Goal: Task Accomplishment & Management: Use online tool/utility

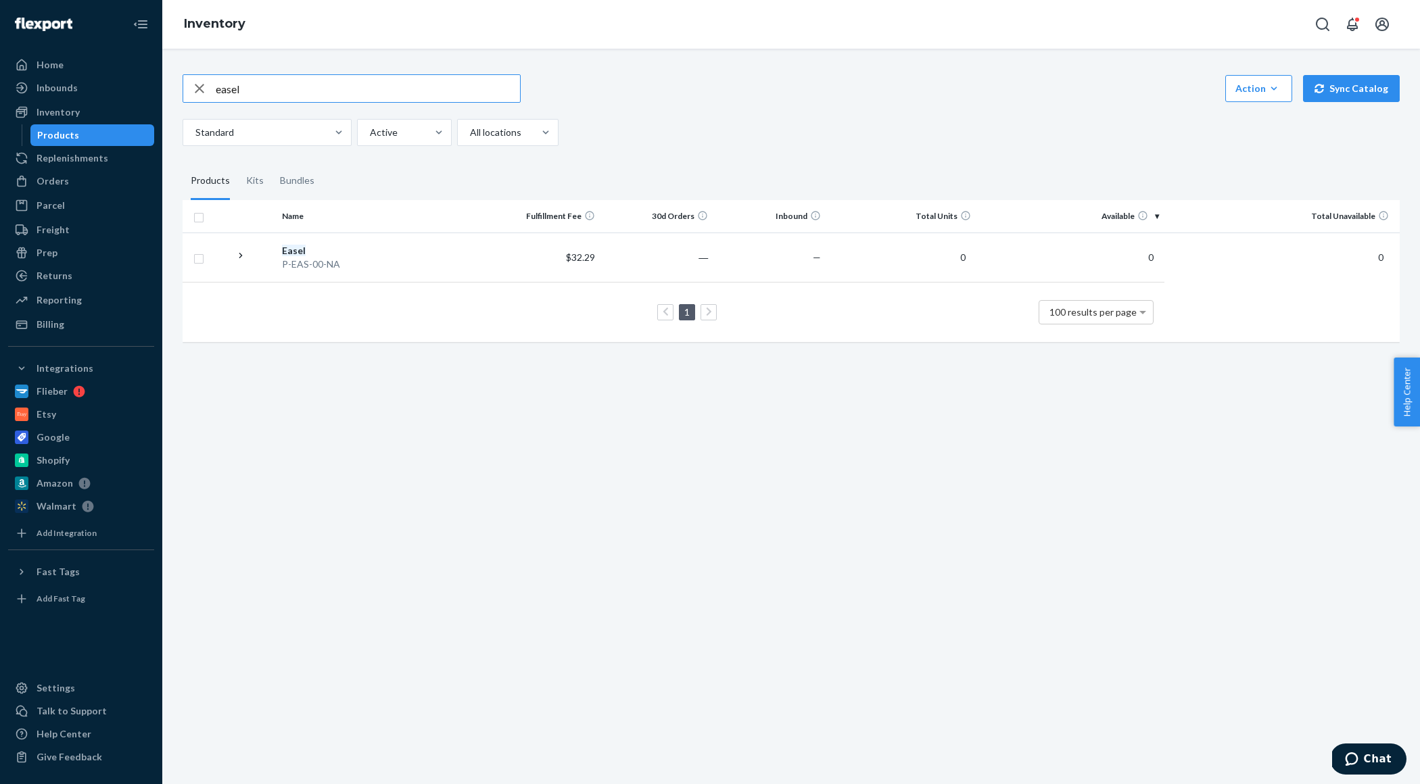
click at [199, 91] on icon "button" at bounding box center [199, 88] width 16 height 27
click at [275, 88] on input "text" at bounding box center [368, 88] width 304 height 27
type input "play gym"
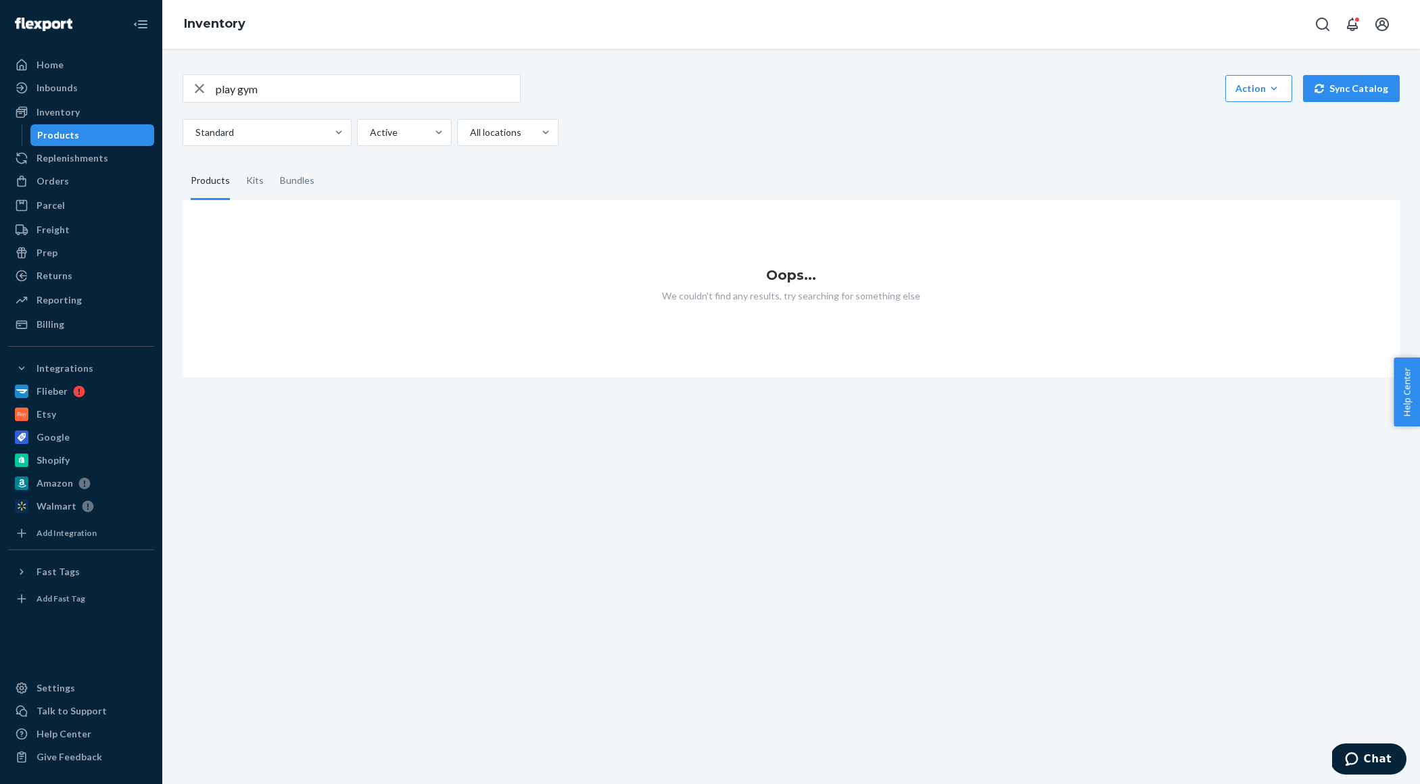
click at [204, 89] on icon "button" at bounding box center [199, 88] width 16 height 27
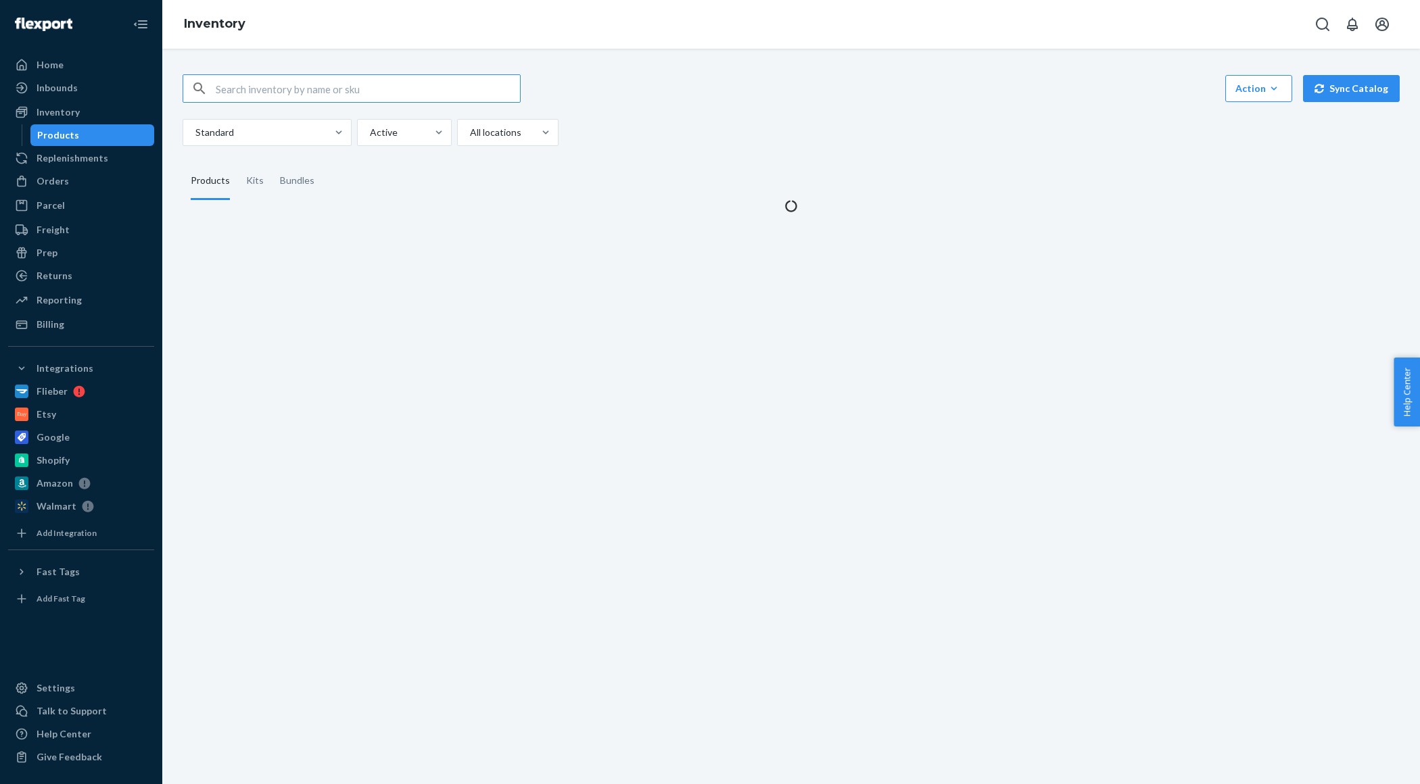
click at [272, 87] on input "text" at bounding box center [368, 88] width 304 height 27
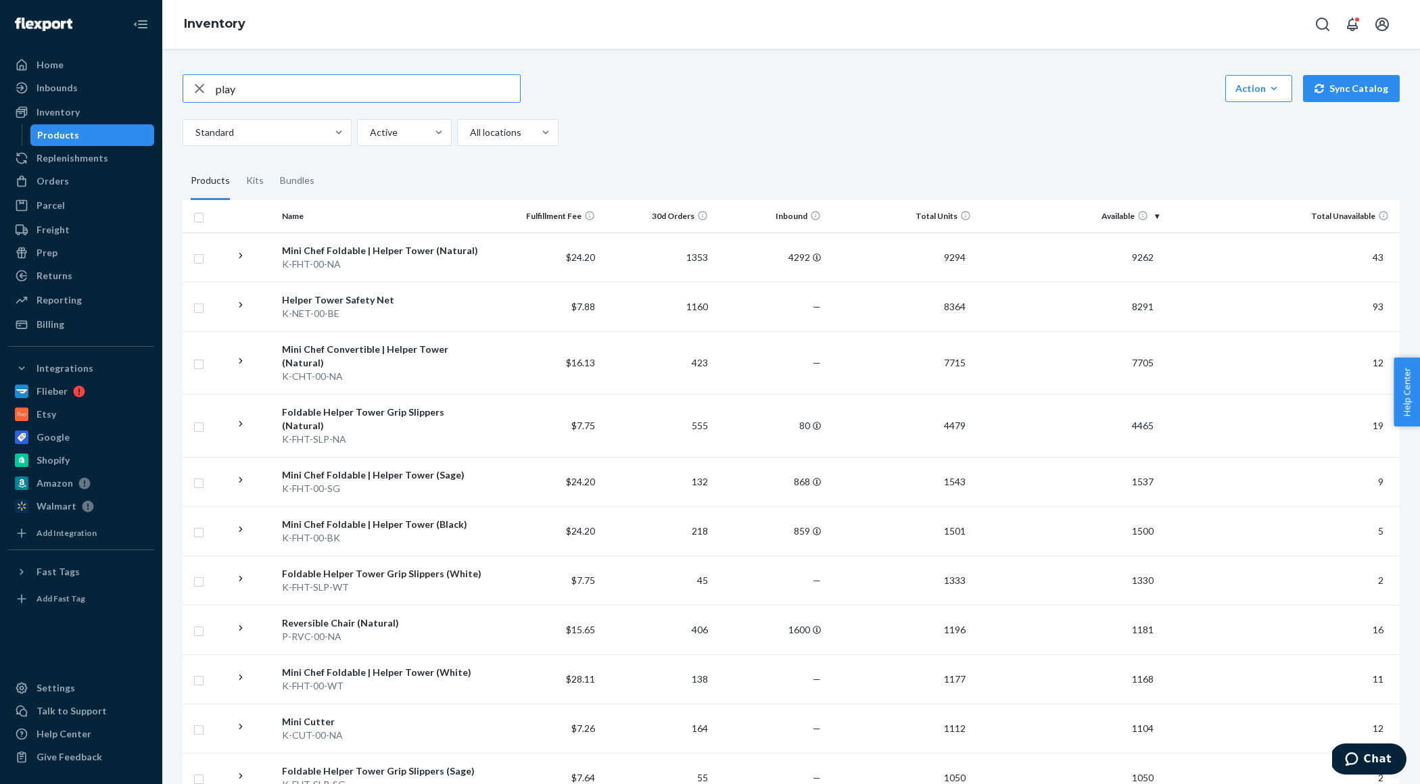
type input "play"
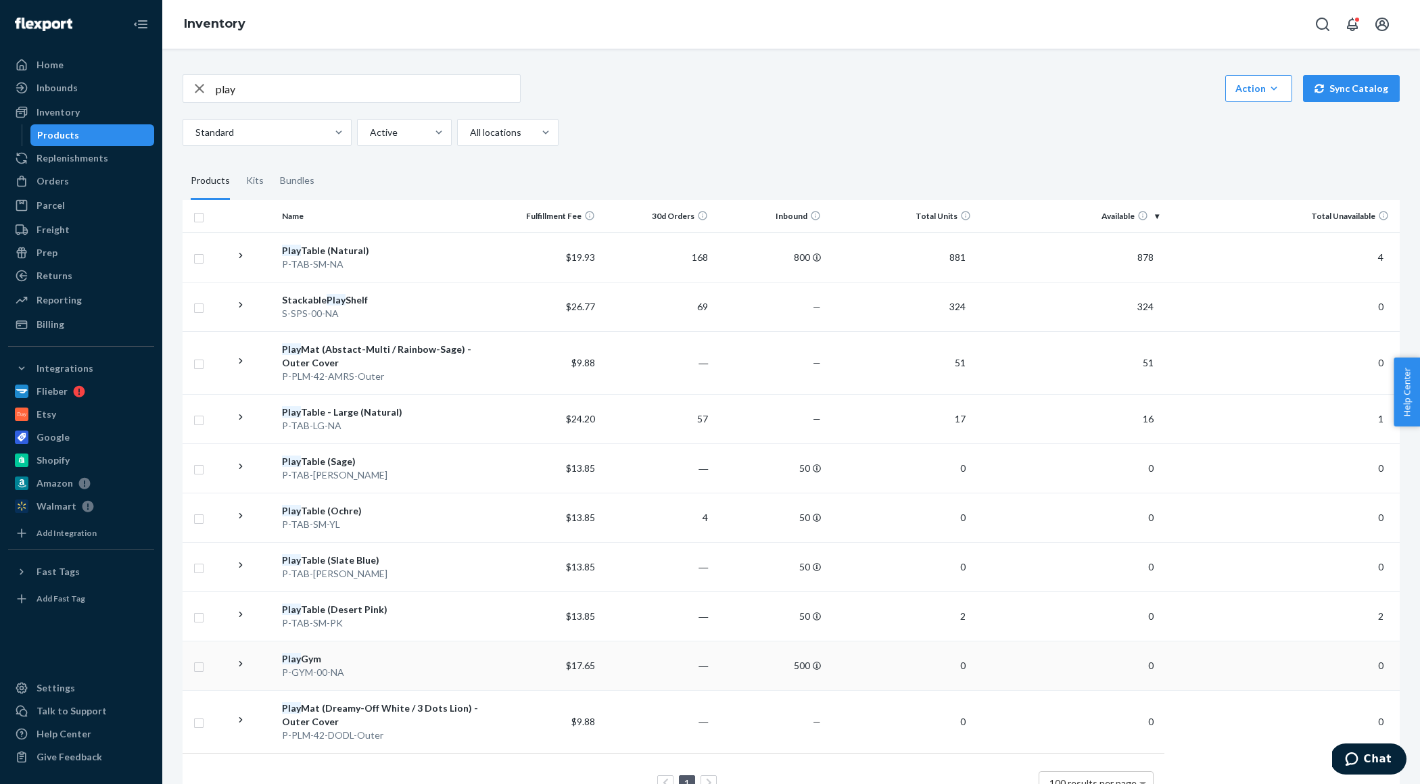
click at [399, 649] on td "Play Gym P-GYM-00-NA" at bounding box center [383, 665] width 212 height 49
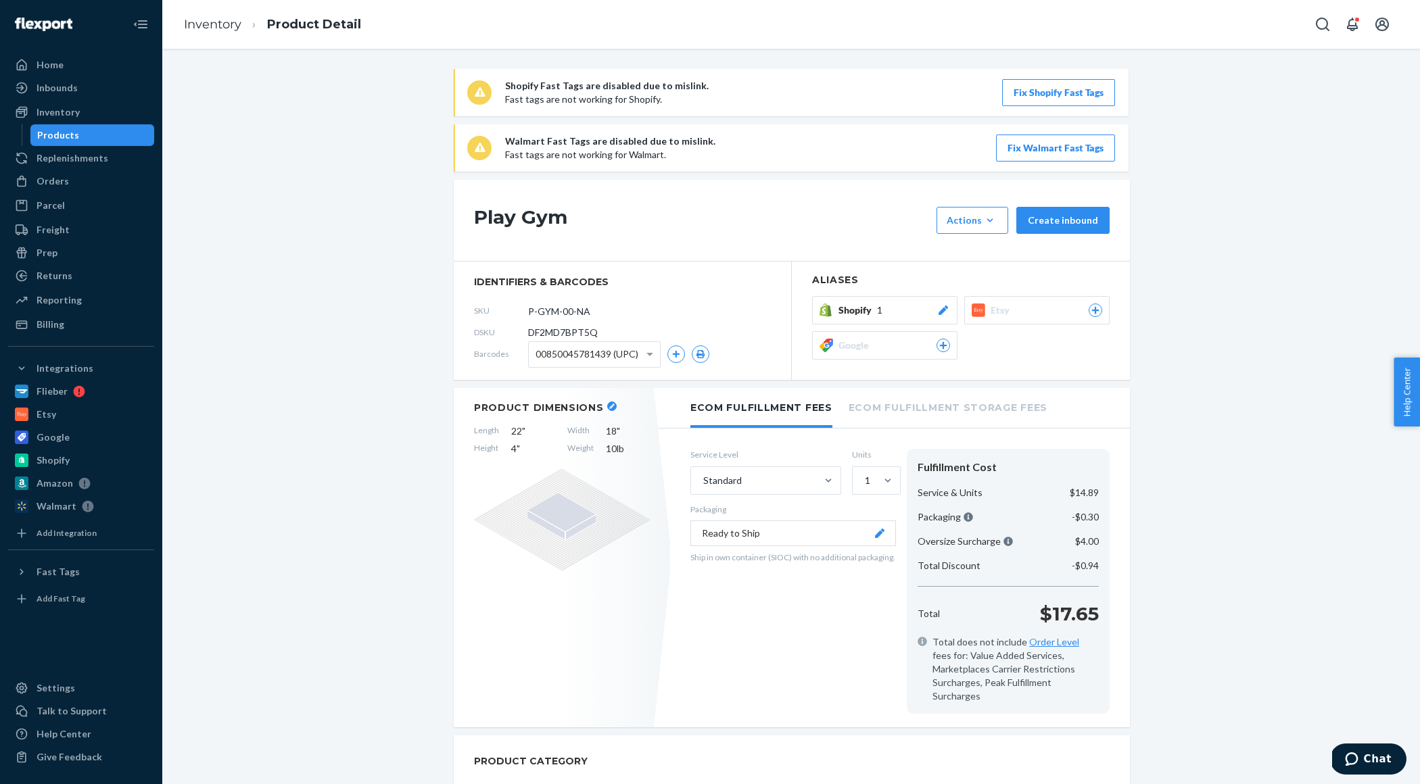
click at [609, 406] on icon "button" at bounding box center [611, 406] width 5 height 5
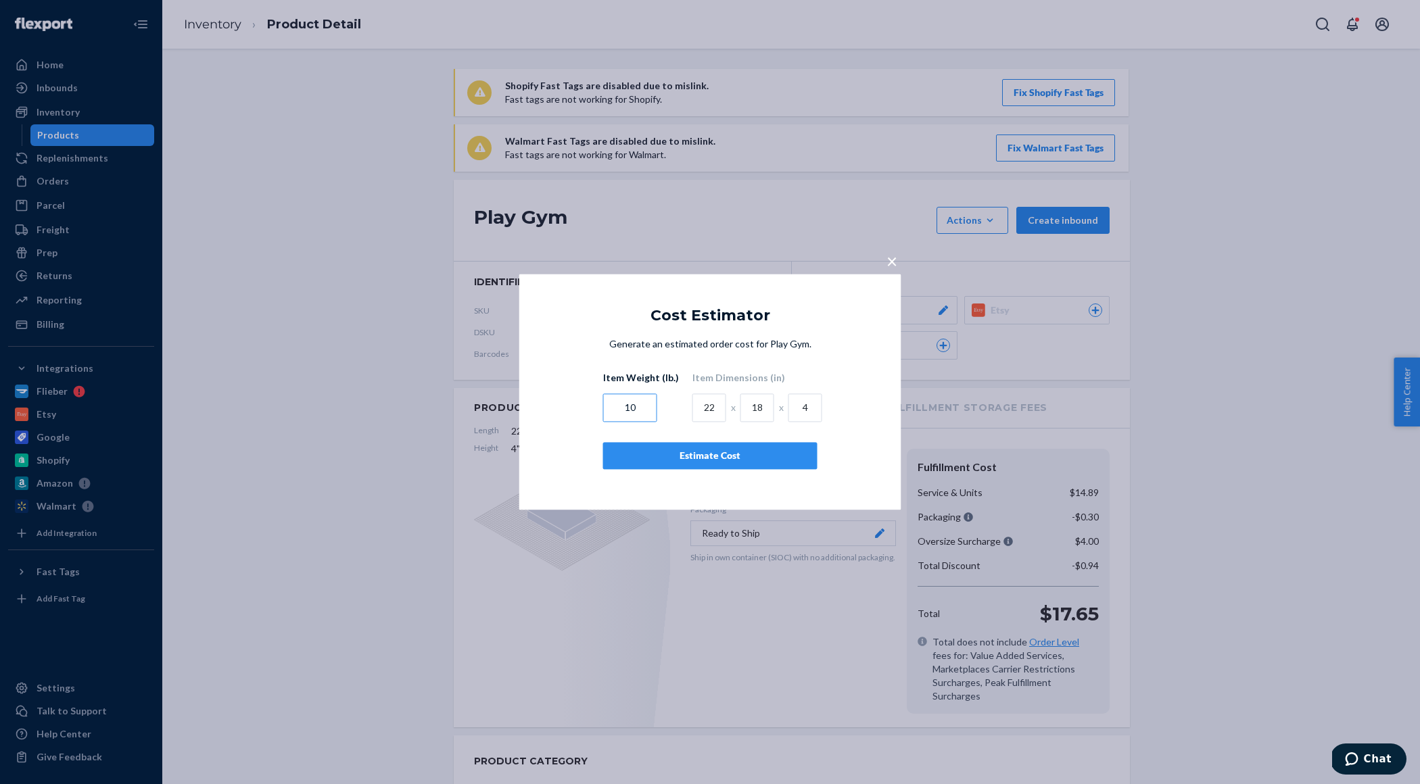
click at [633, 409] on input "10" at bounding box center [630, 408] width 54 height 28
drag, startPoint x: 713, startPoint y: 412, endPoint x: 680, endPoint y: 412, distance: 33.8
click at [680, 412] on div "Item Weight (lb.) 10 Item Dimensions (in) 22 x 18 x 4" at bounding box center [710, 397] width 214 height 51
type input "27"
click at [757, 409] on input "18" at bounding box center [757, 408] width 34 height 28
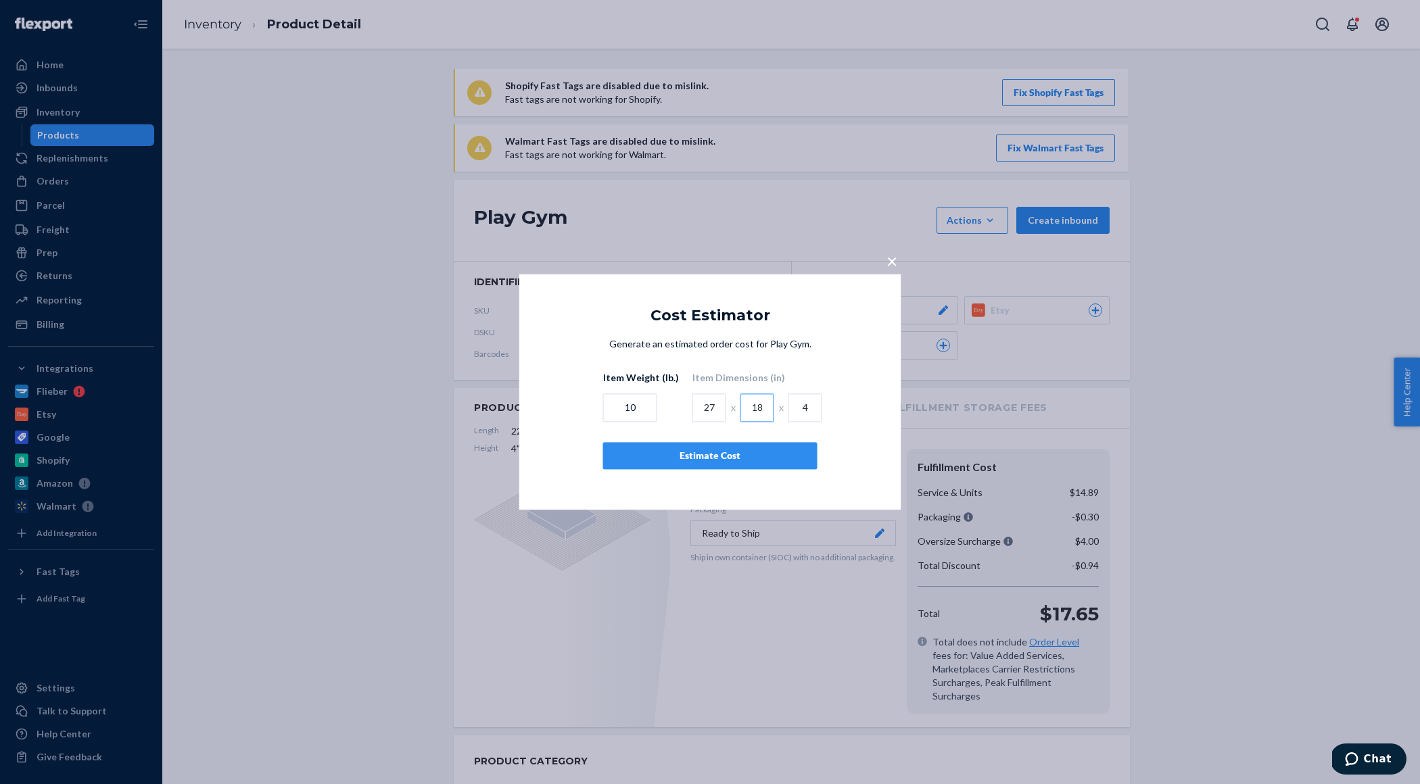
type input "1"
type input "21"
type input "3"
click at [708, 461] on div "Estimate Cost" at bounding box center [710, 457] width 191 height 14
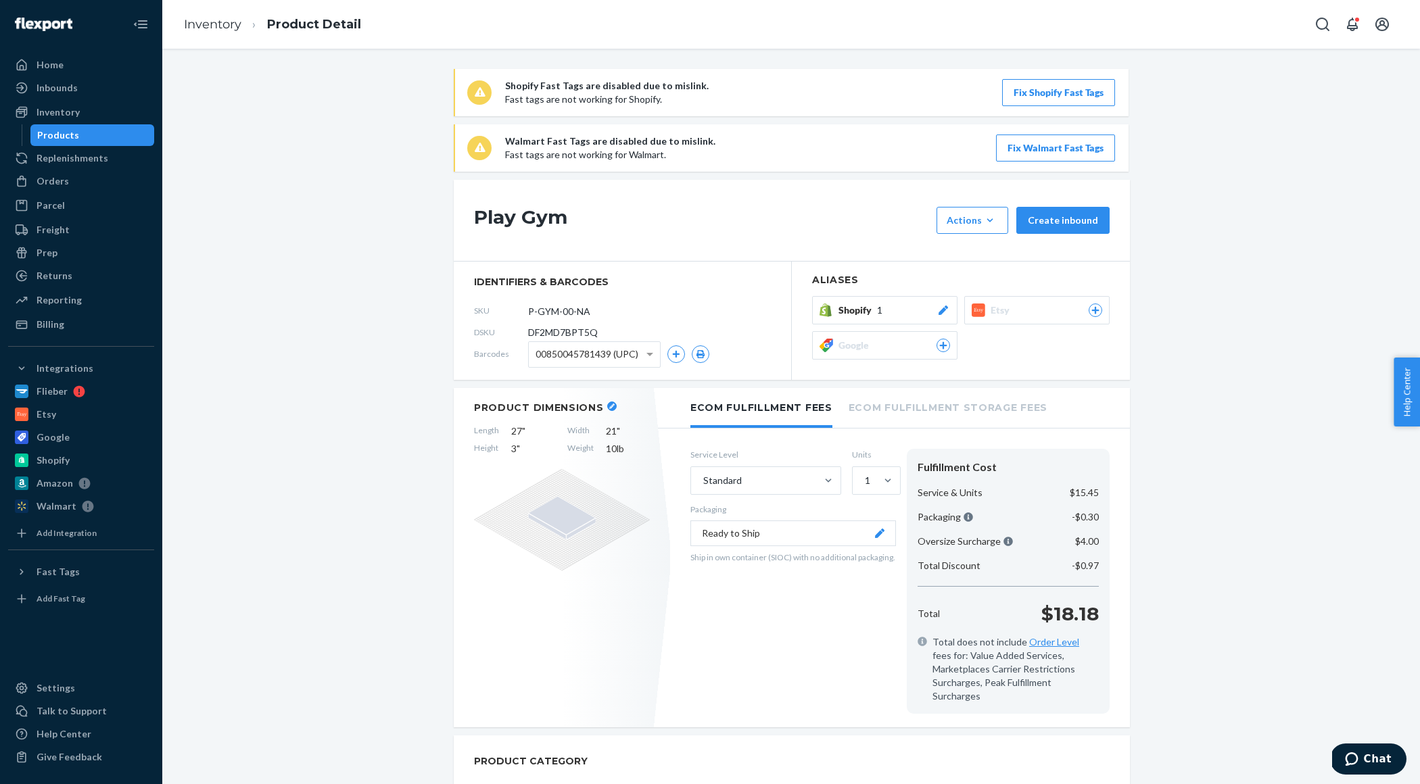
click at [609, 407] on icon "button" at bounding box center [611, 406] width 5 height 5
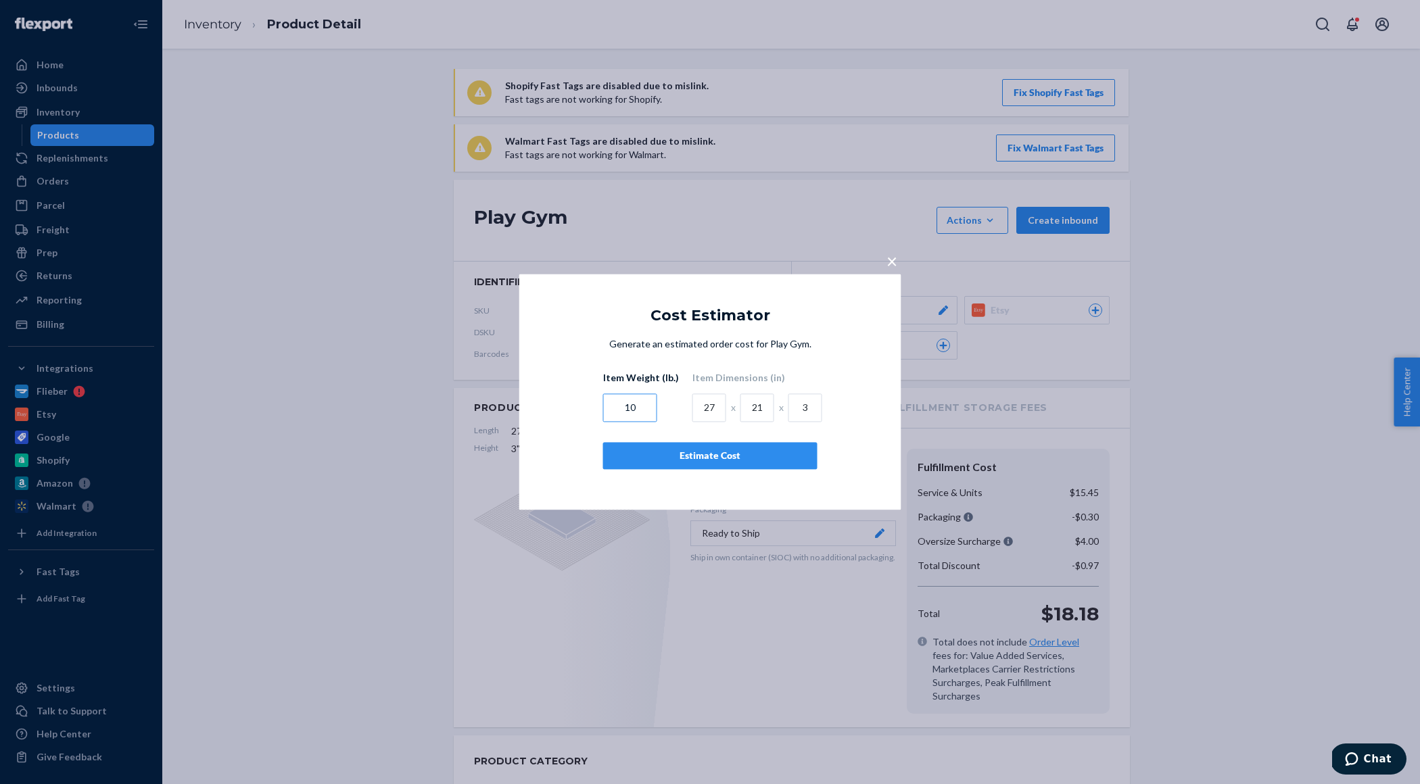
drag, startPoint x: 636, startPoint y: 409, endPoint x: 596, endPoint y: 409, distance: 39.9
click at [596, 409] on div "Generate an estimated order cost for Play Gym. Item Weight (lb.) 10 Item Dimens…" at bounding box center [710, 417] width 323 height 159
type input "8"
click at [723, 454] on div "Estimate Cost" at bounding box center [710, 457] width 191 height 14
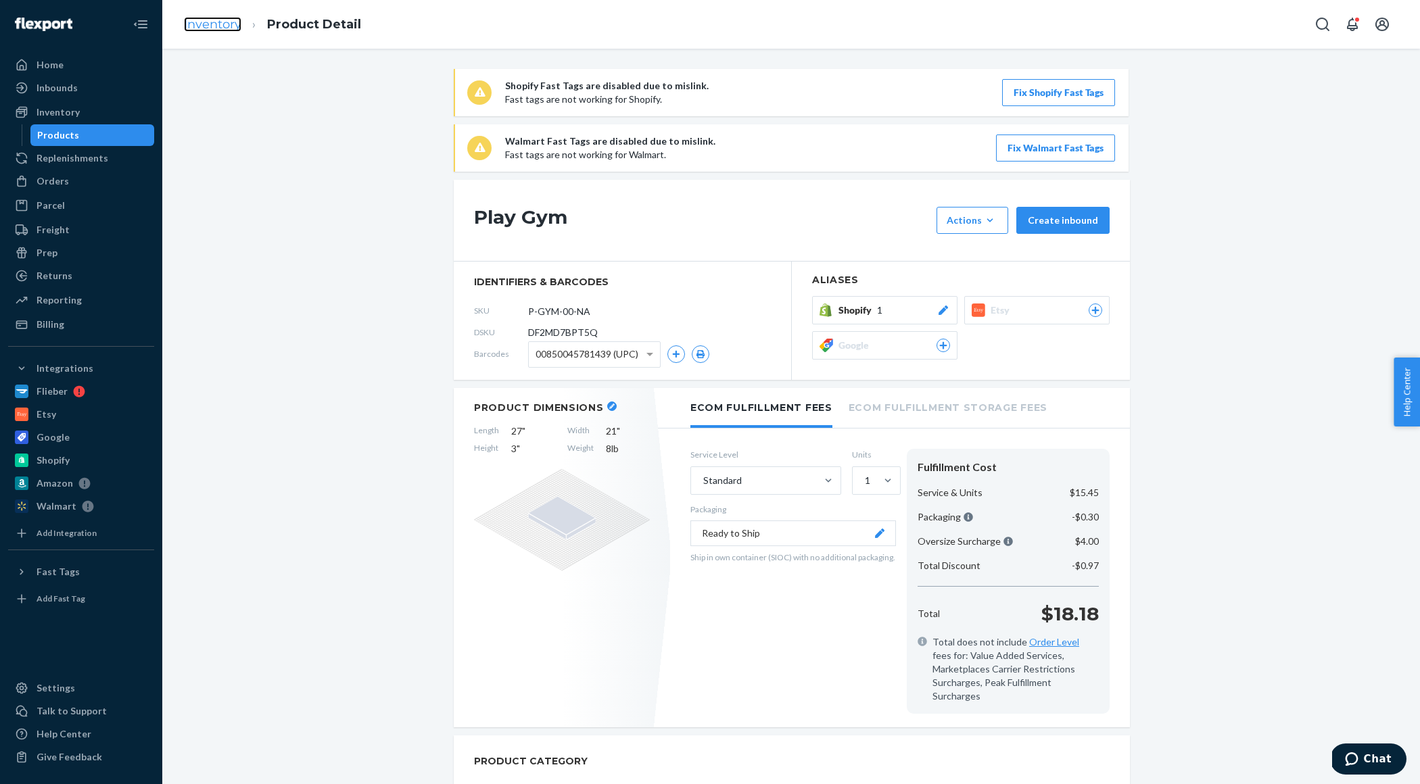
click at [224, 18] on link "Inventory" at bounding box center [212, 24] width 57 height 15
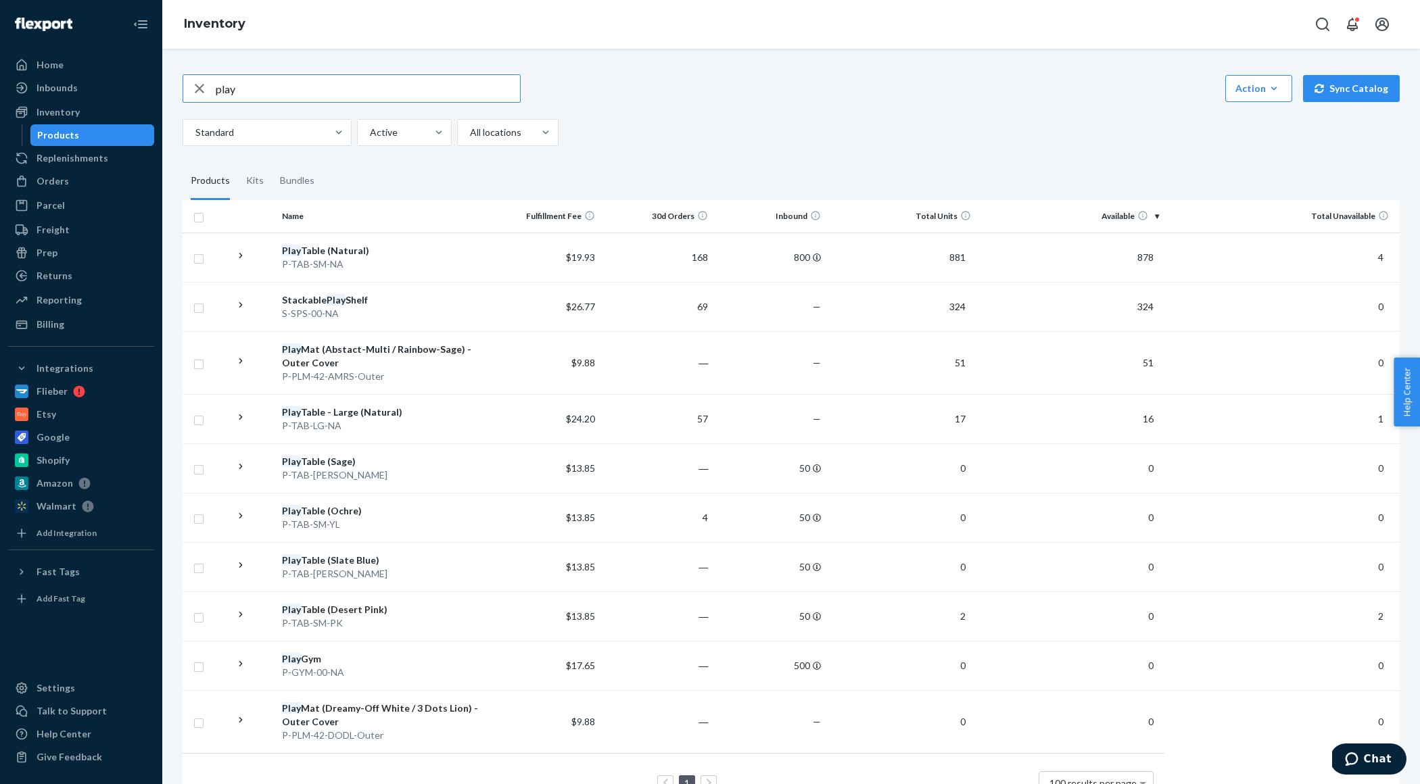
drag, startPoint x: 260, startPoint y: 90, endPoint x: 212, endPoint y: 91, distance: 48.0
click at [212, 91] on div "play" at bounding box center [351, 88] width 337 height 27
click at [191, 89] on icon "button" at bounding box center [199, 88] width 16 height 27
click at [50, 62] on div "Home" at bounding box center [50, 65] width 27 height 14
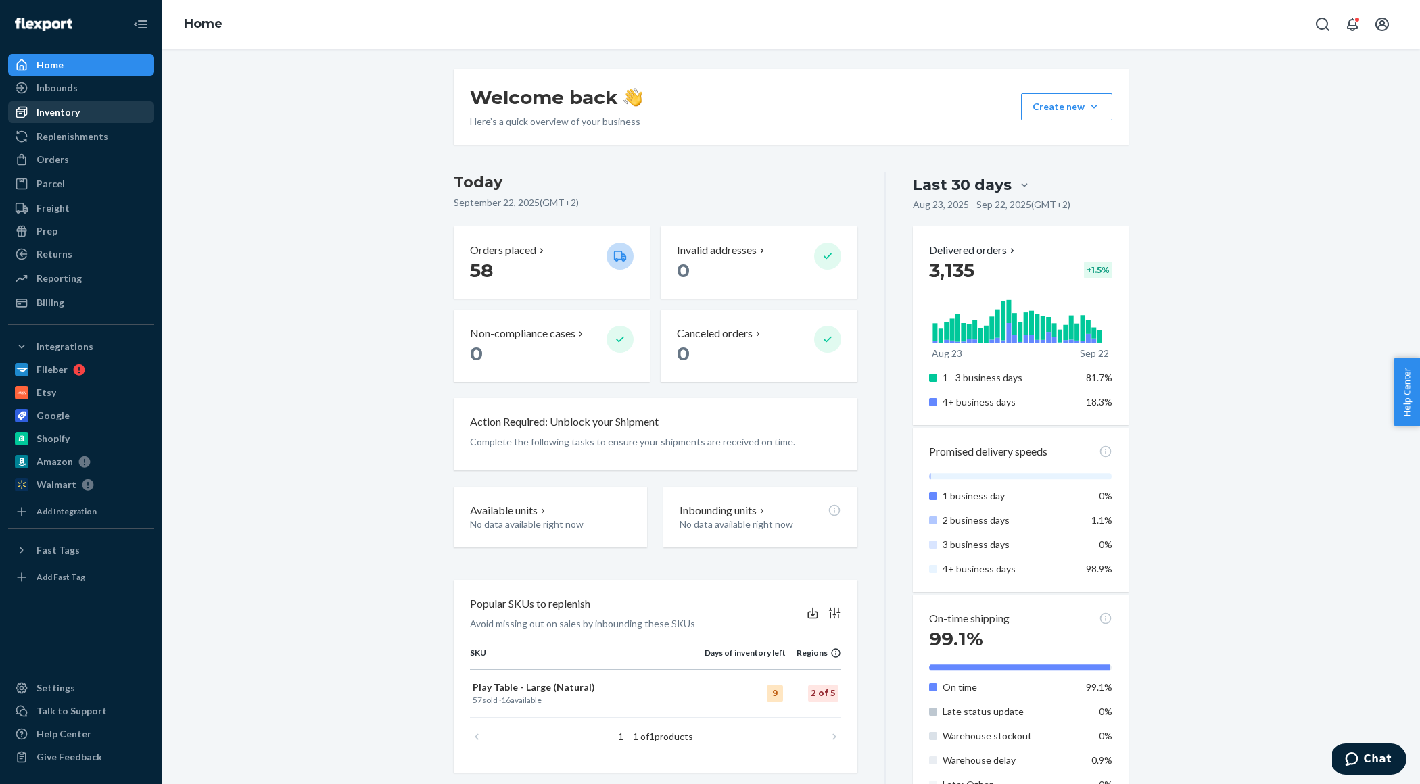
click at [78, 106] on div "Inventory" at bounding box center [80, 112] width 143 height 19
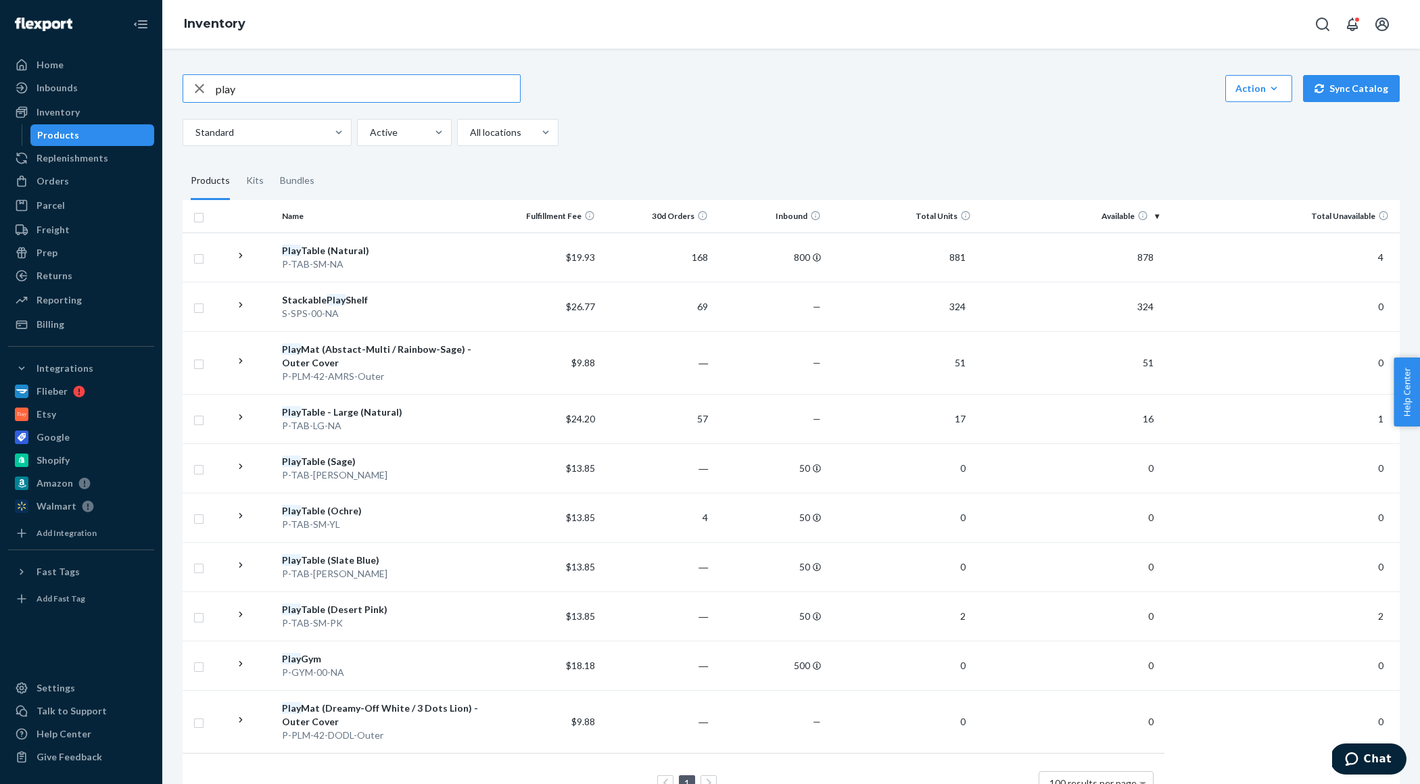
drag, startPoint x: 261, startPoint y: 85, endPoint x: 216, endPoint y: 85, distance: 45.3
click at [216, 85] on input "play" at bounding box center [368, 88] width 304 height 27
click at [192, 93] on icon "button" at bounding box center [199, 88] width 16 height 27
click at [63, 179] on div "Orders" at bounding box center [53, 181] width 32 height 14
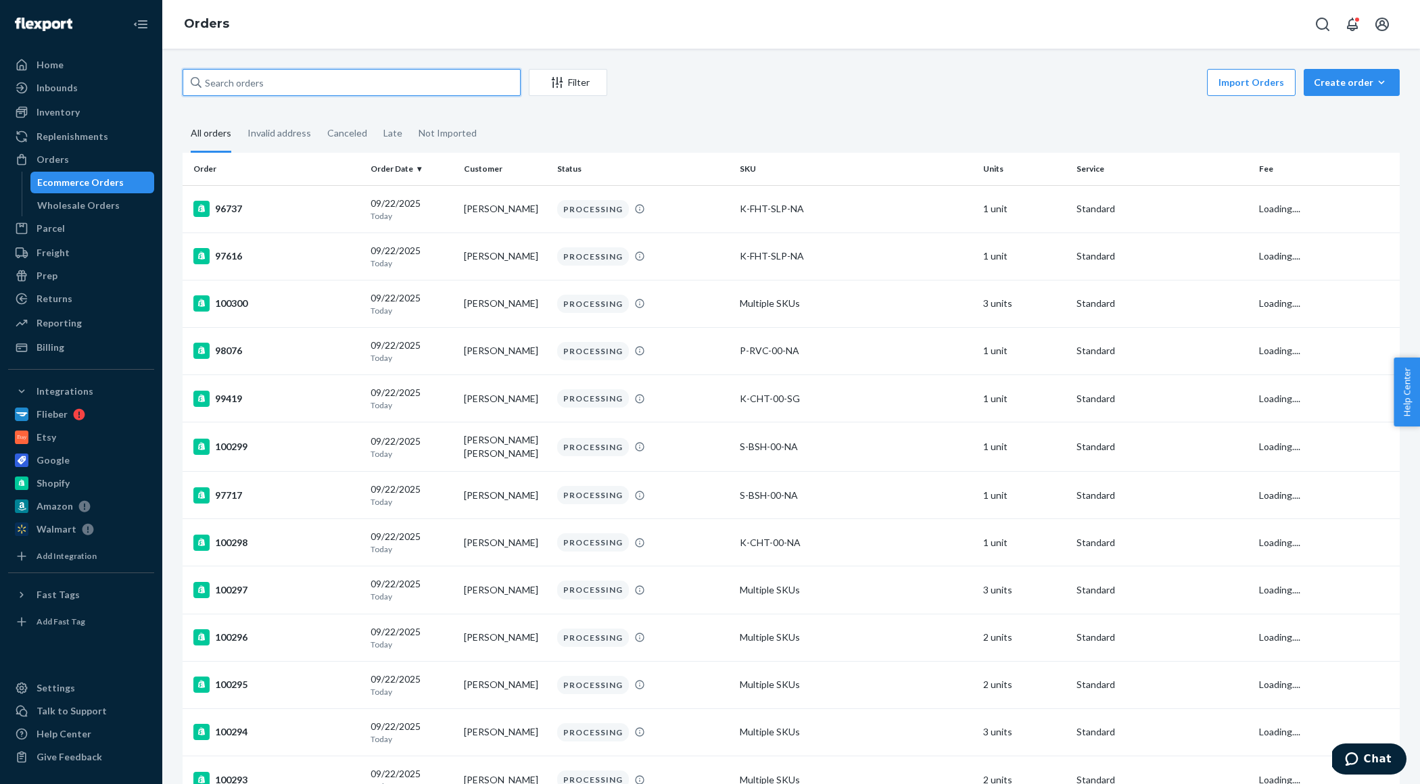
click at [298, 81] on input "text" at bounding box center [352, 82] width 338 height 27
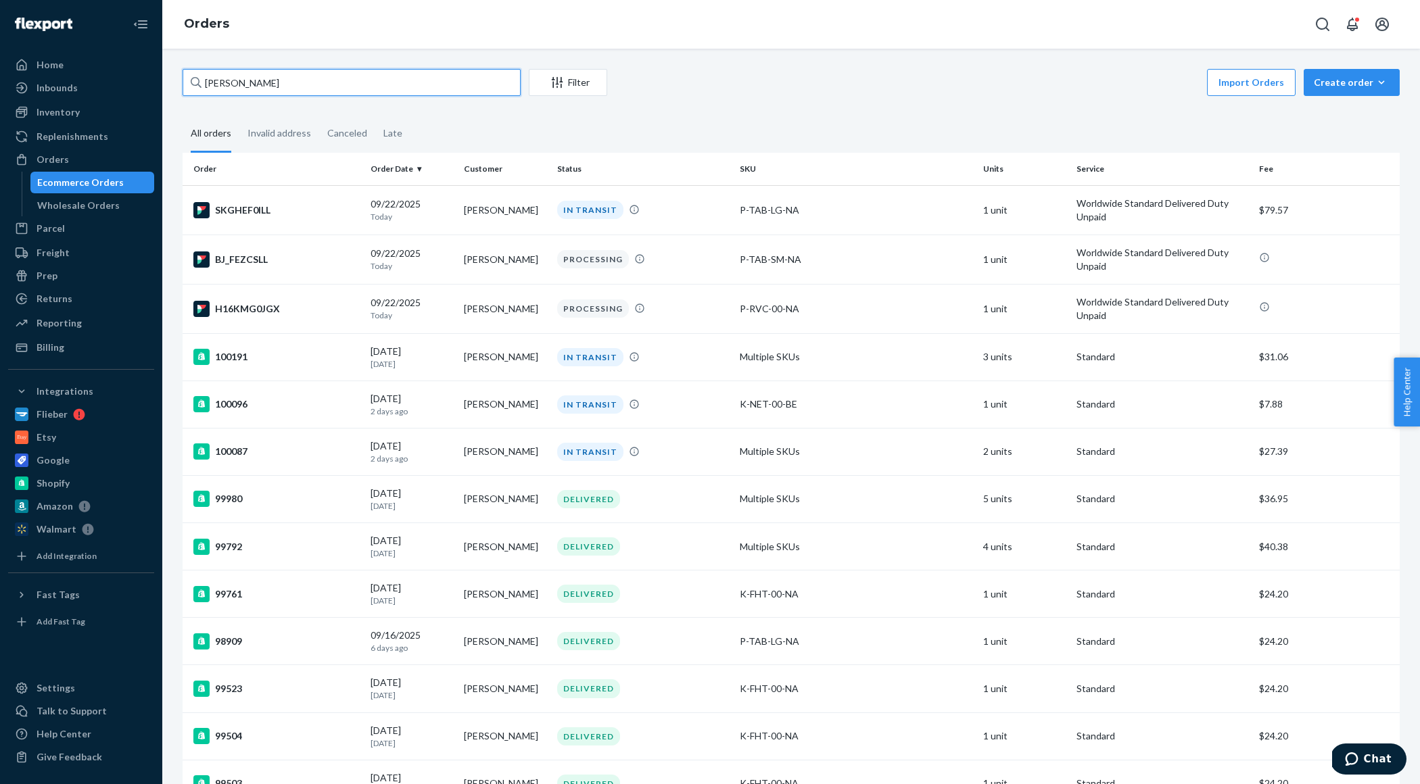
type input "[PERSON_NAME]"
click at [53, 49] on div "Home Inbounds Shipping Plans Problems Inventory Products Replenishments Orders …" at bounding box center [81, 392] width 162 height 784
click at [57, 72] on div "Home" at bounding box center [80, 64] width 143 height 19
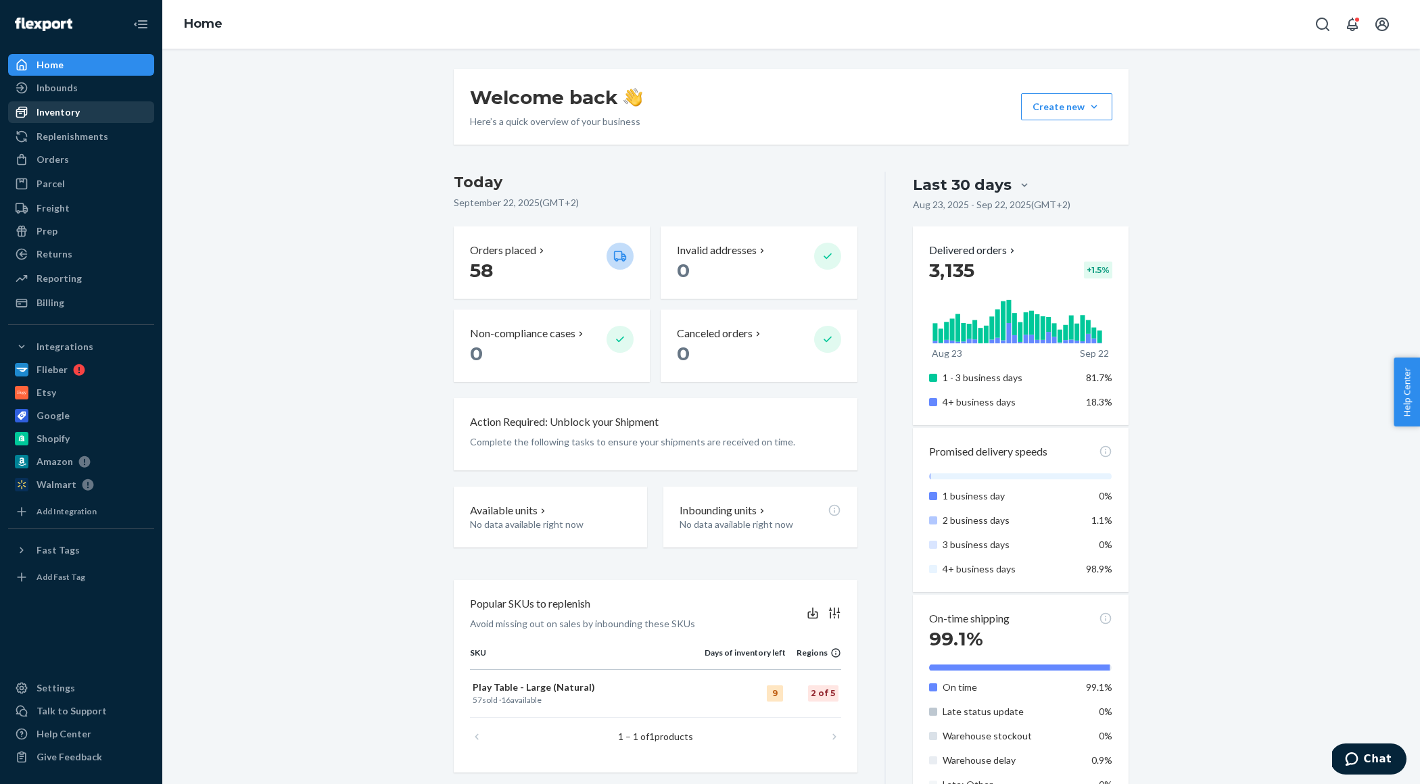
click at [68, 120] on div "Inventory" at bounding box center [80, 112] width 143 height 19
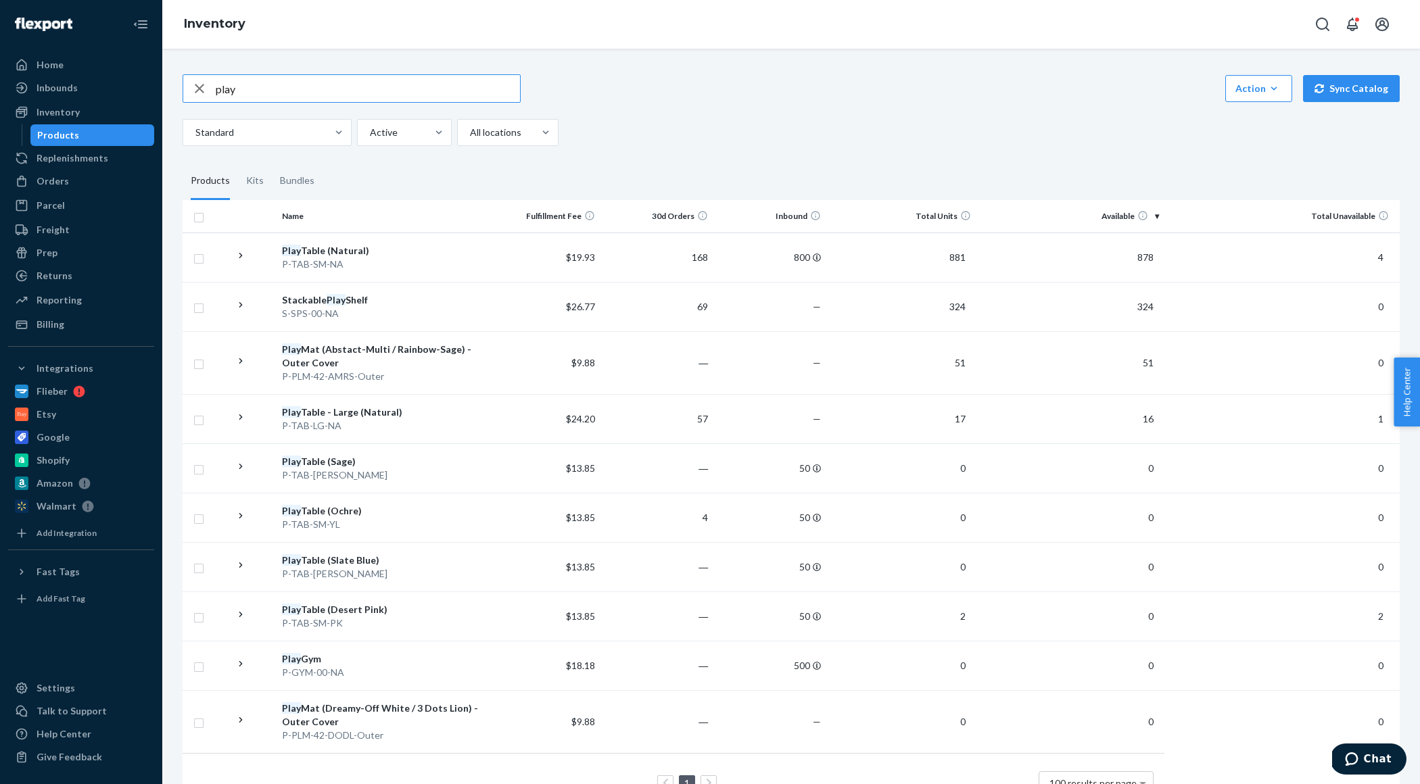
click at [193, 85] on icon "button" at bounding box center [199, 88] width 16 height 27
click at [54, 67] on div "Home" at bounding box center [50, 65] width 27 height 14
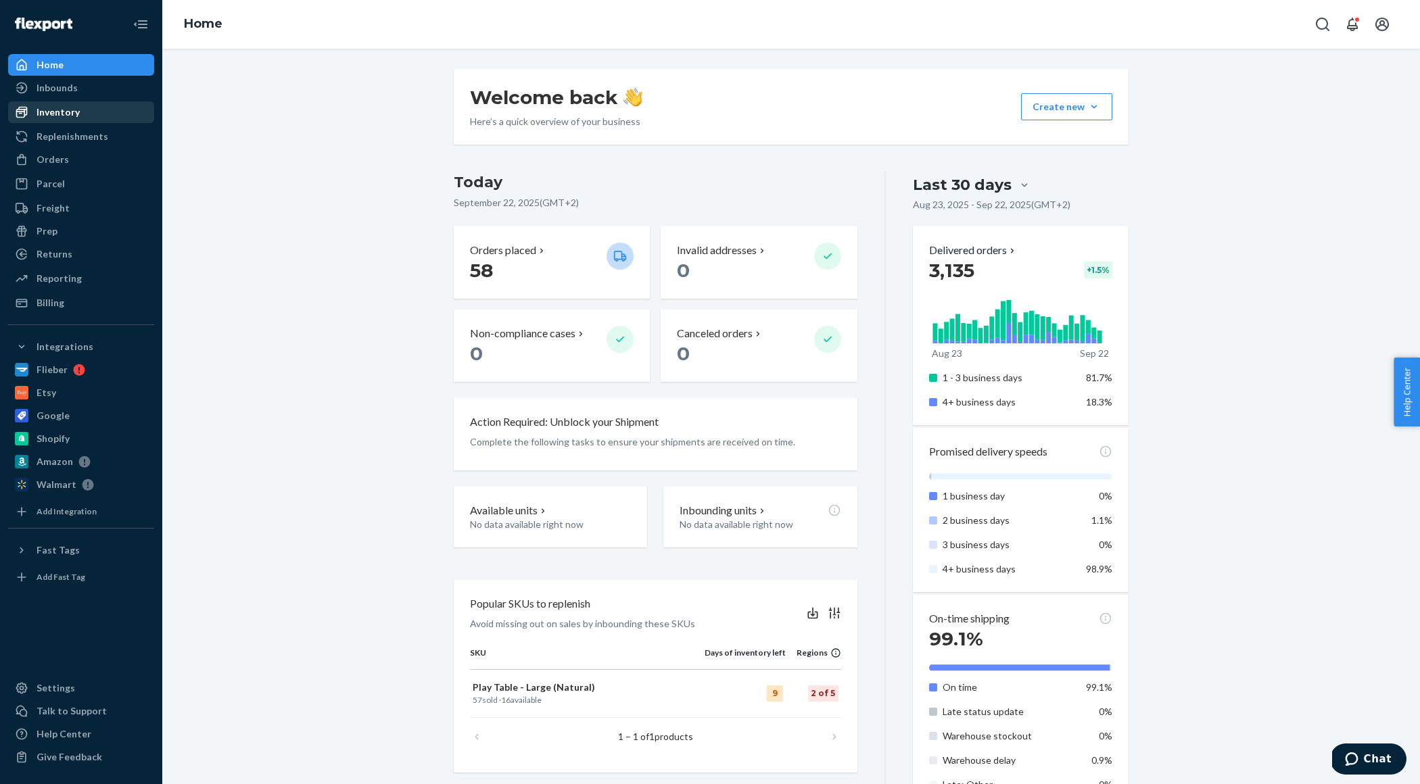
click at [60, 110] on div "Inventory" at bounding box center [58, 112] width 43 height 14
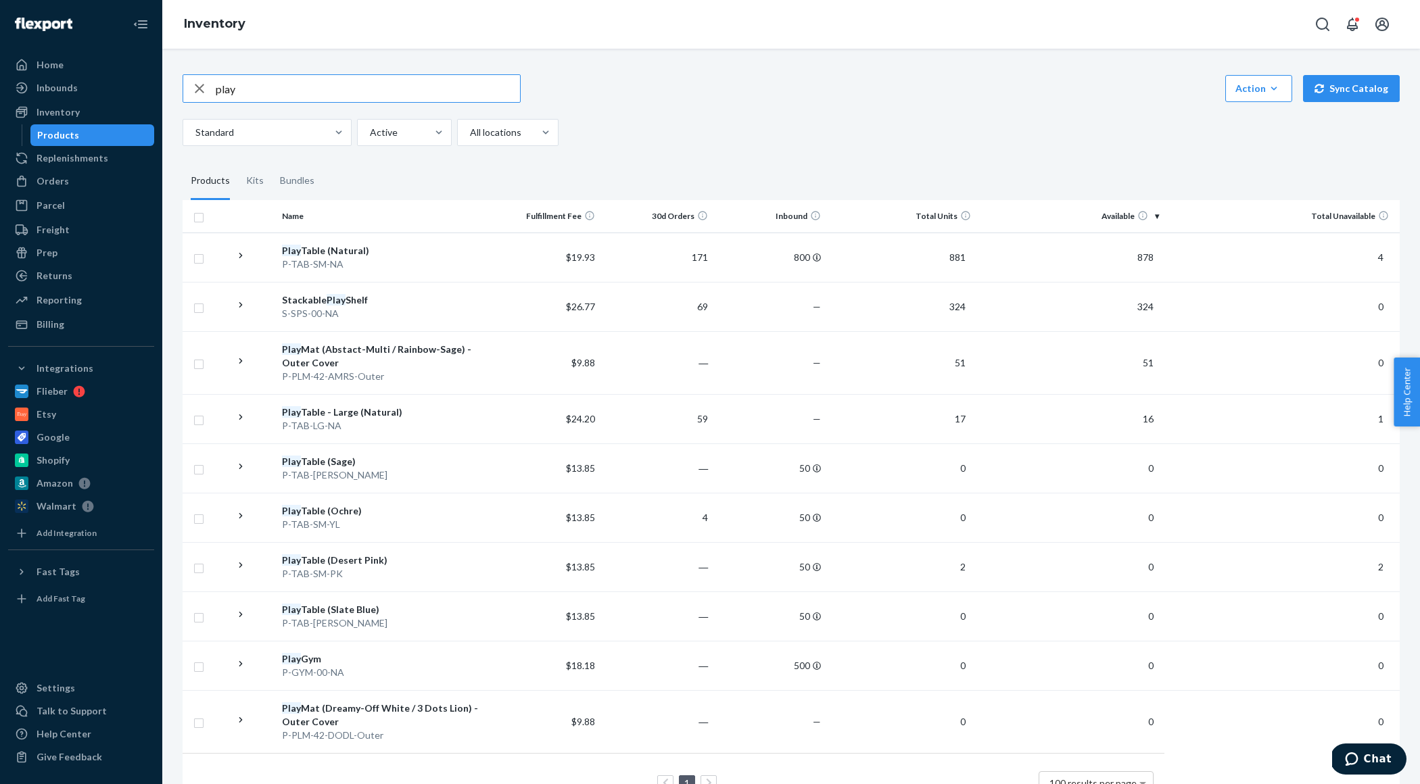
click at [201, 87] on icon "button" at bounding box center [199, 88] width 16 height 27
click at [70, 61] on div "Home" at bounding box center [80, 64] width 143 height 19
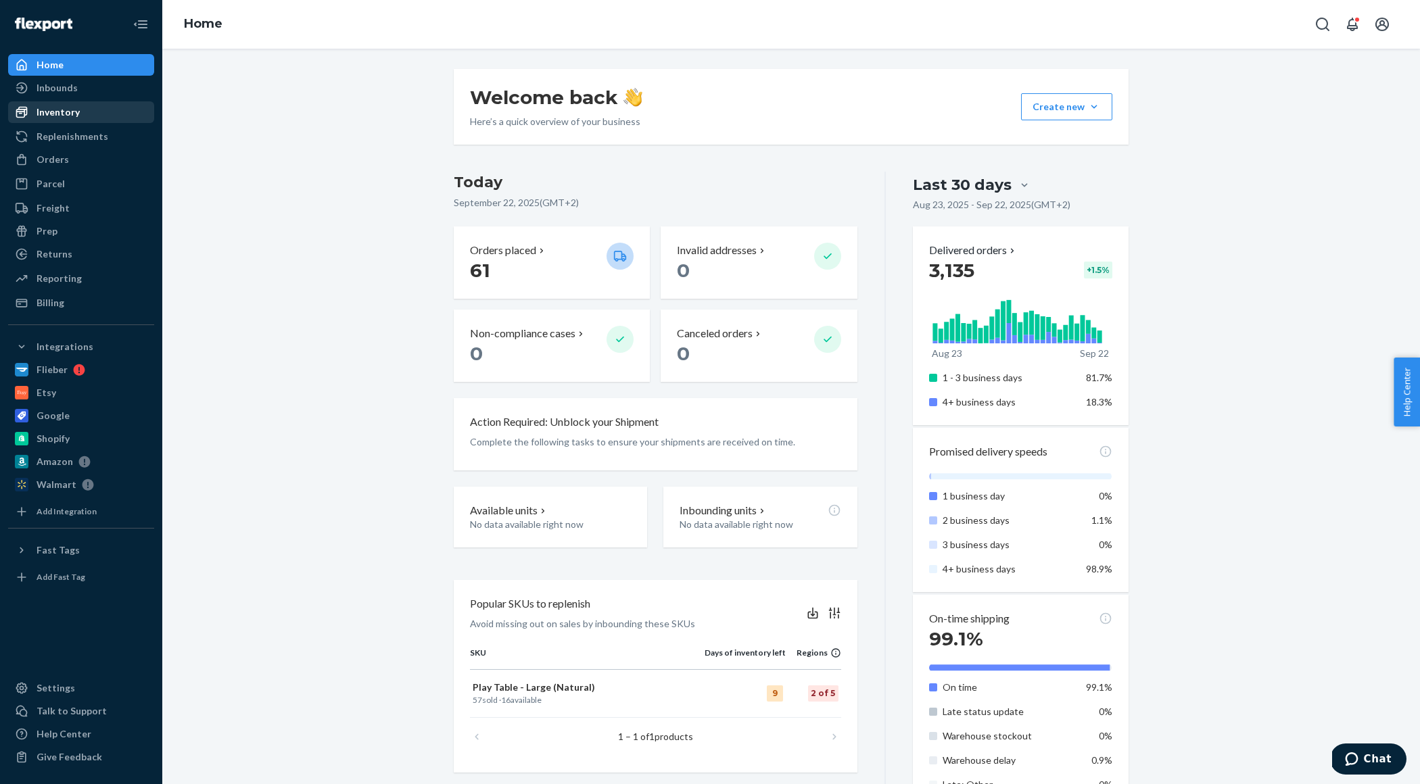
click at [53, 103] on div "Inventory" at bounding box center [80, 112] width 143 height 19
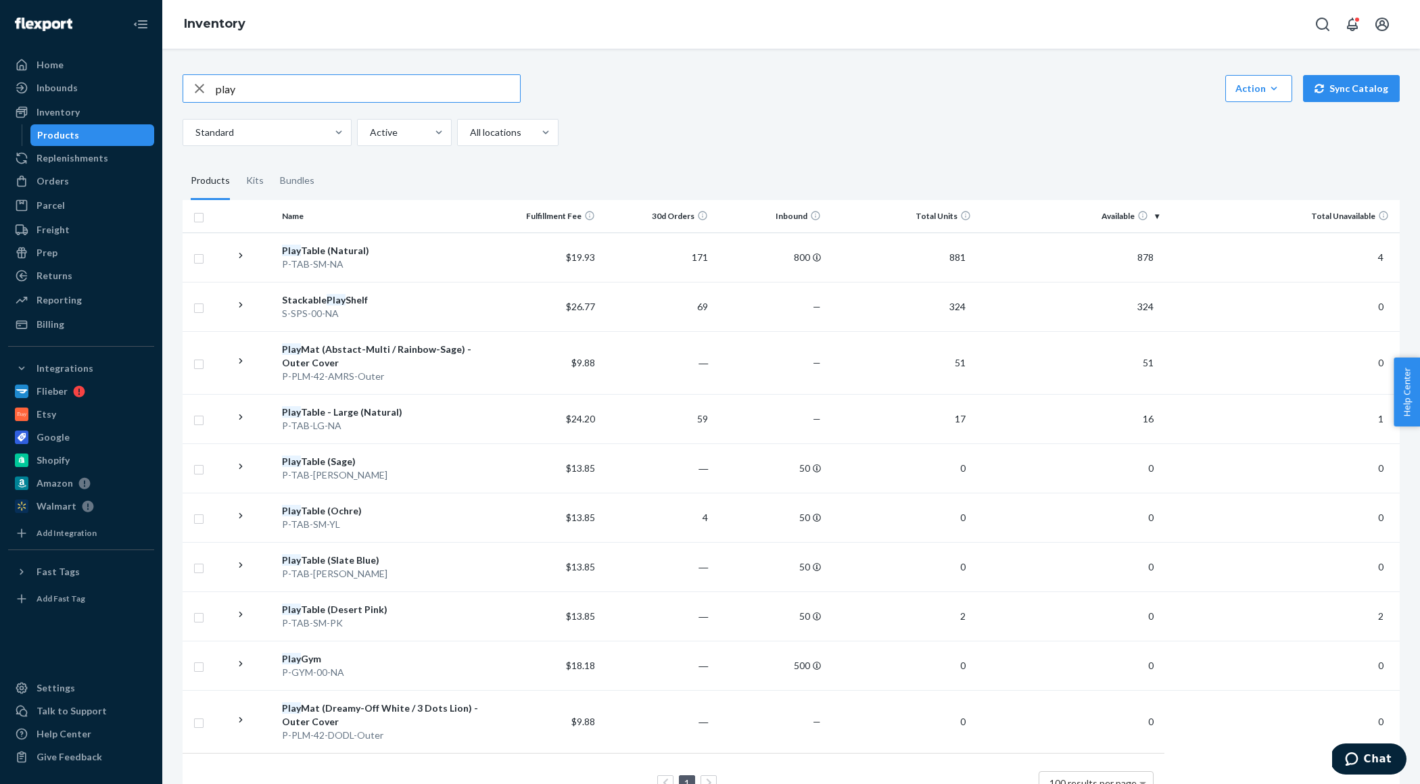
click at [197, 91] on icon "button" at bounding box center [199, 88] width 9 height 9
